Goal: Task Accomplishment & Management: Use online tool/utility

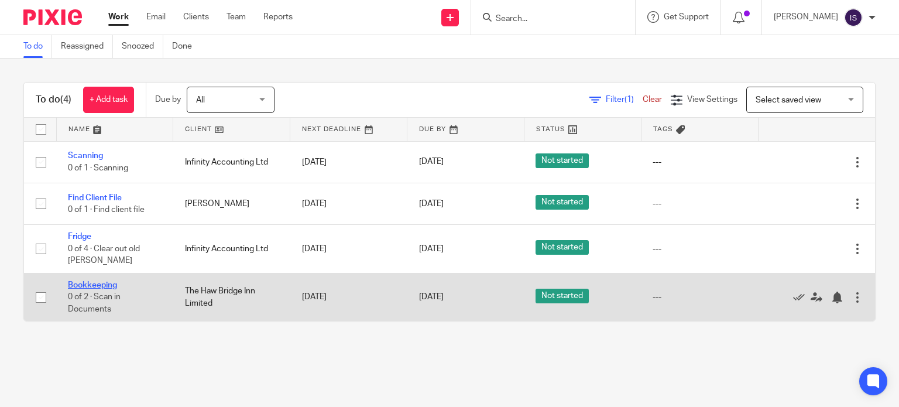
click at [101, 284] on link "Bookkeeping" at bounding box center [92, 285] width 49 height 8
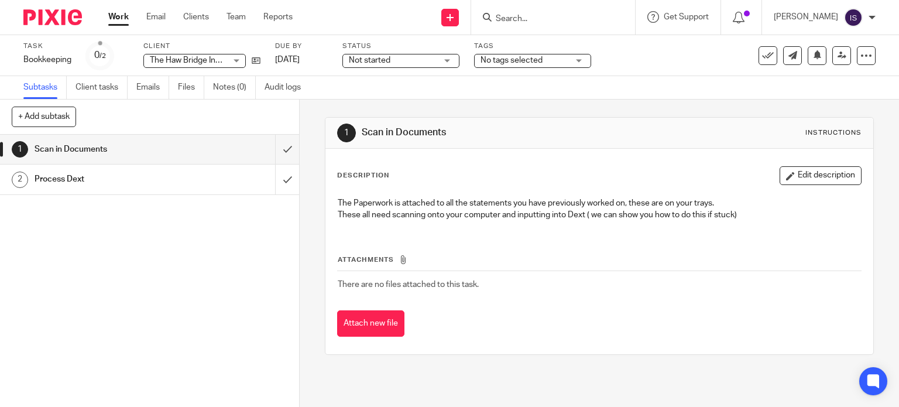
click at [117, 17] on link "Work" at bounding box center [118, 17] width 20 height 12
